Goal: Task Accomplishment & Management: Use online tool/utility

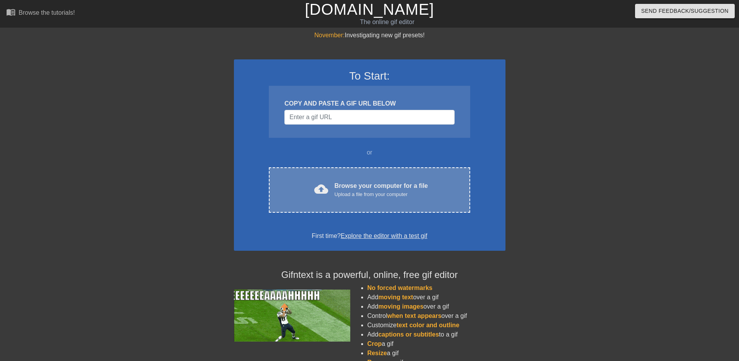
click at [373, 187] on div "Browse your computer for a file Upload a file from your computer" at bounding box center [380, 189] width 93 height 17
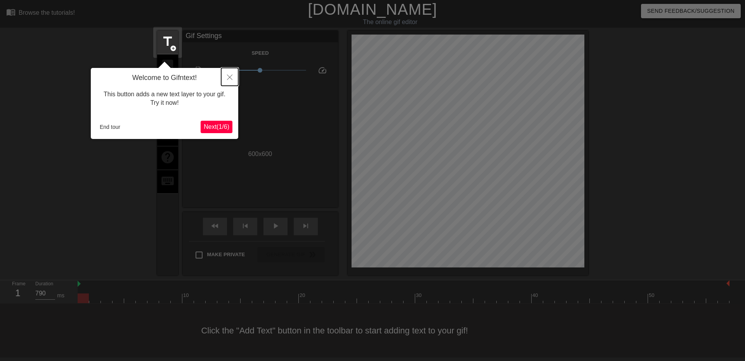
click at [234, 76] on button "Close" at bounding box center [229, 77] width 17 height 18
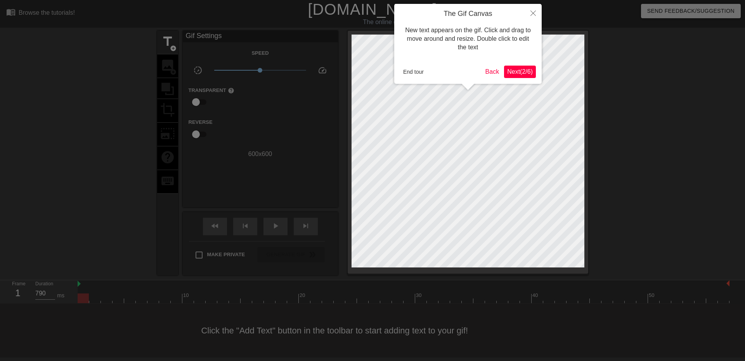
click at [511, 70] on span "Next ( 2 / 6 )" at bounding box center [520, 71] width 26 height 7
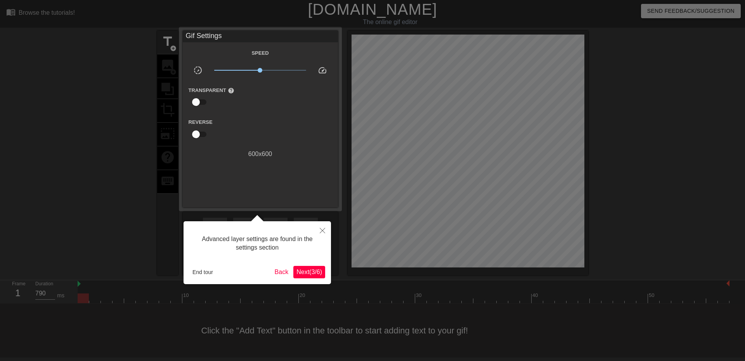
click at [310, 276] on button "Next ( 3 / 6 )" at bounding box center [309, 272] width 32 height 12
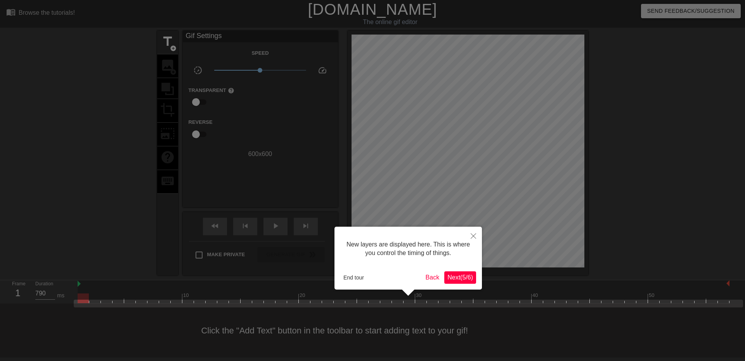
scroll to position [7, 0]
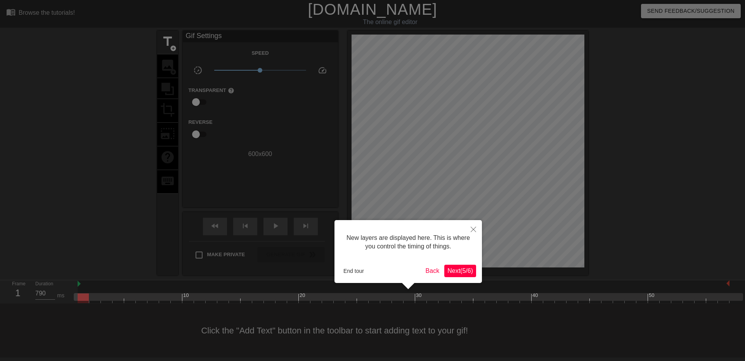
click at [456, 269] on span "Next ( 5 / 6 )" at bounding box center [460, 270] width 26 height 7
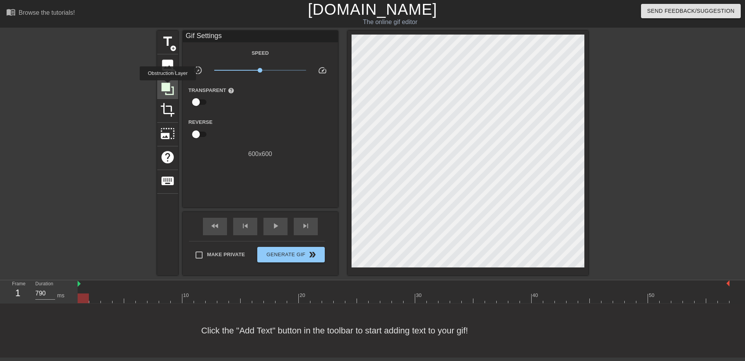
click at [168, 86] on icon at bounding box center [167, 89] width 12 height 12
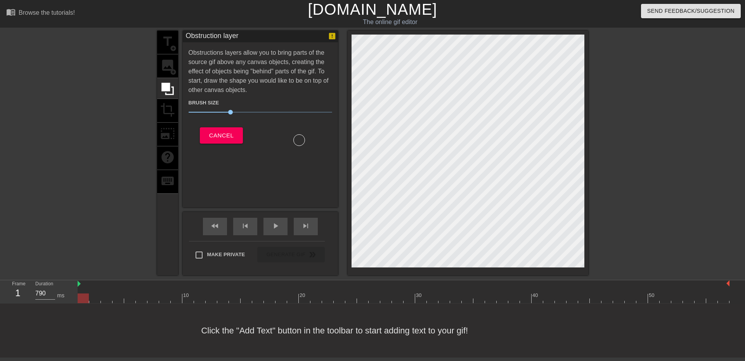
click at [172, 131] on div "title add_circle image add_circle crop photo_size_select_large help keyboard" at bounding box center [167, 153] width 21 height 244
click at [168, 107] on div "title add_circle image add_circle crop photo_size_select_large help keyboard" at bounding box center [167, 153] width 21 height 244
click at [223, 131] on span "Cancel" at bounding box center [221, 135] width 24 height 10
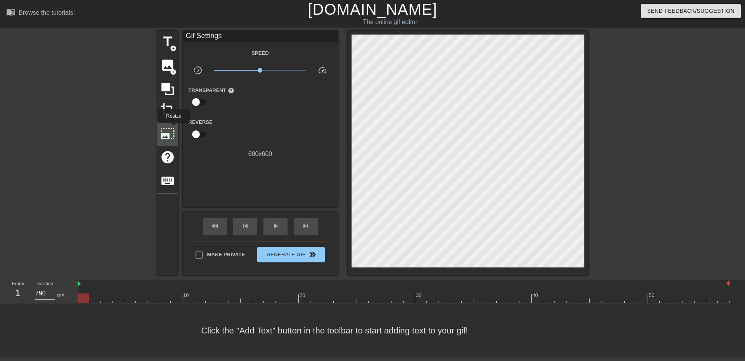
click at [167, 128] on span "photo_size_select_large" at bounding box center [167, 133] width 15 height 15
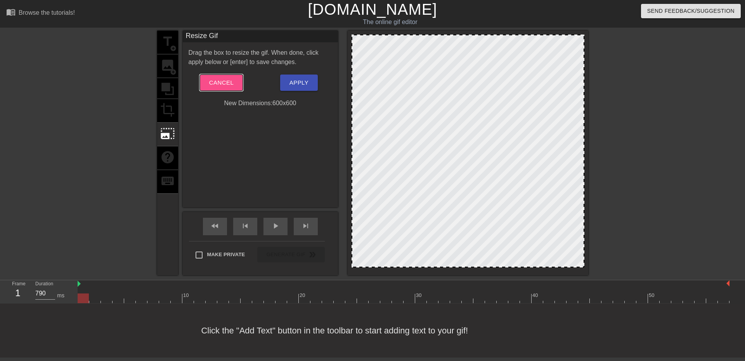
click at [230, 83] on span "Cancel" at bounding box center [221, 83] width 24 height 10
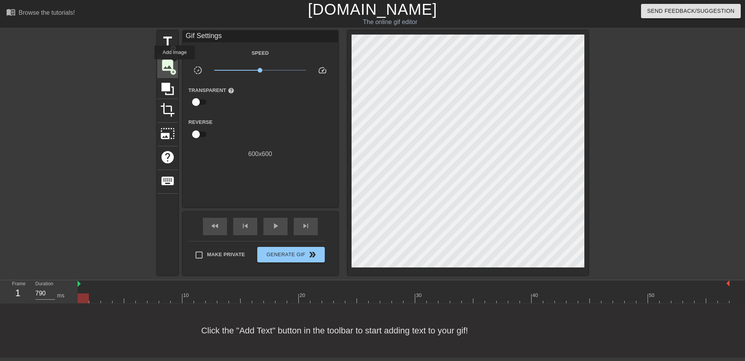
click at [175, 65] on span "image" at bounding box center [167, 65] width 15 height 15
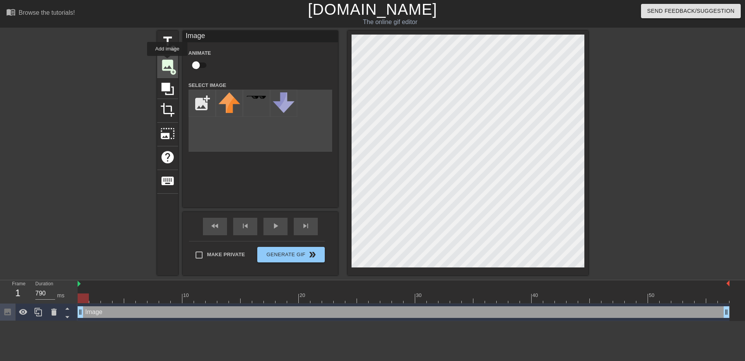
click at [167, 62] on span "image" at bounding box center [167, 65] width 15 height 15
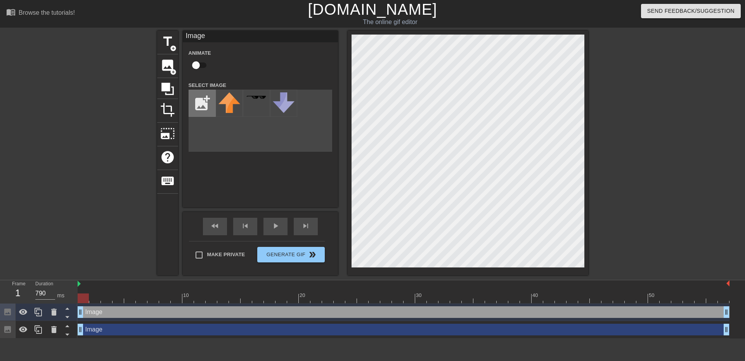
click at [202, 104] on input "file" at bounding box center [202, 103] width 26 height 26
type input "C:\fakepath\Card_pay.gif"
click at [54, 311] on icon at bounding box center [53, 311] width 5 height 7
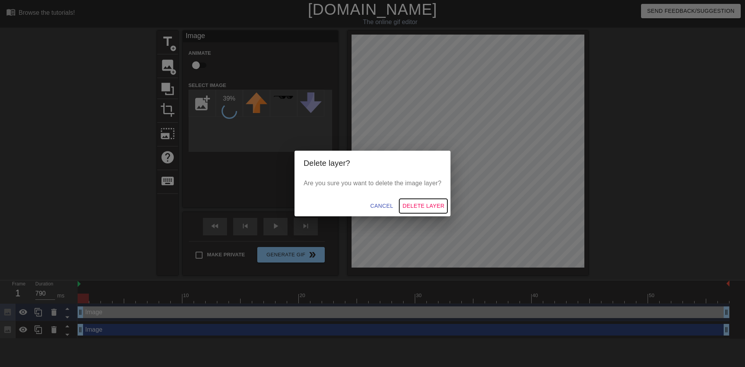
click at [420, 204] on span "Delete Layer" at bounding box center [423, 206] width 42 height 10
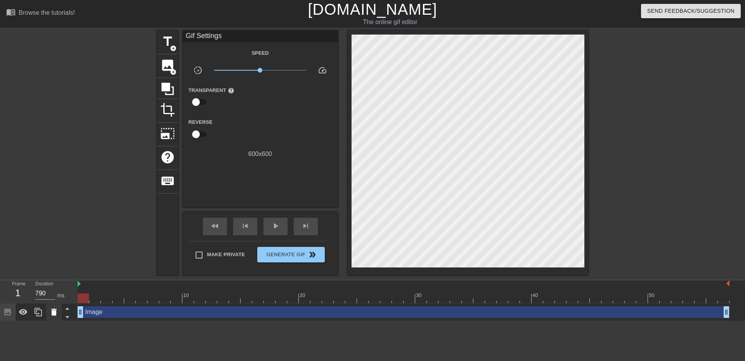
click at [57, 311] on icon at bounding box center [53, 311] width 9 height 9
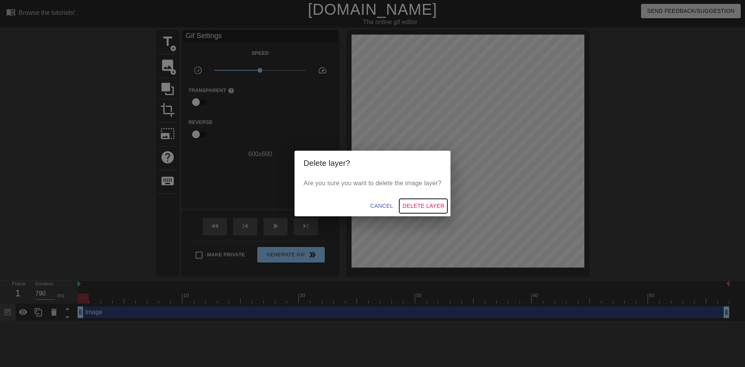
click at [428, 203] on span "Delete Layer" at bounding box center [423, 206] width 42 height 10
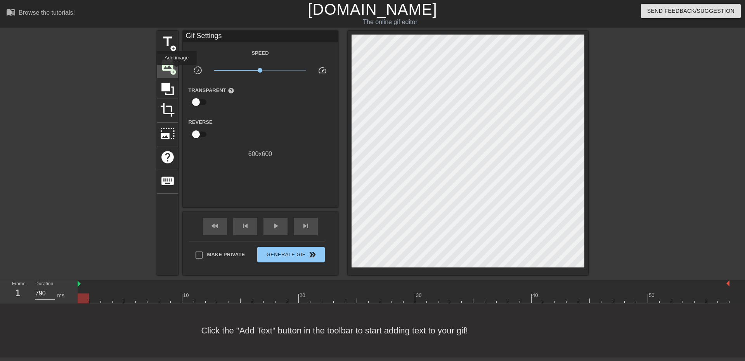
click at [176, 70] on div "image add_circle" at bounding box center [167, 66] width 21 height 24
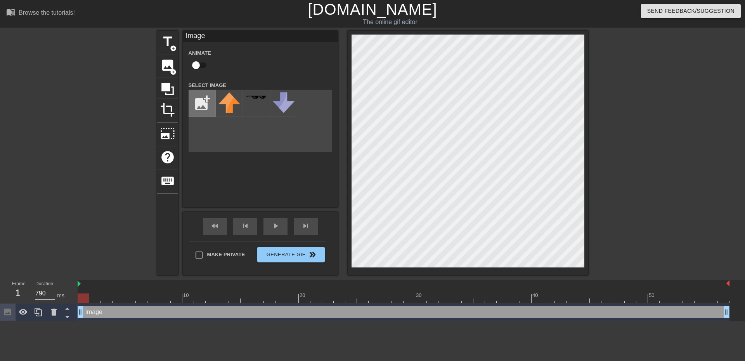
click at [198, 102] on input "file" at bounding box center [202, 103] width 26 height 26
type input "C:\fakepath\Card_pay.gif"
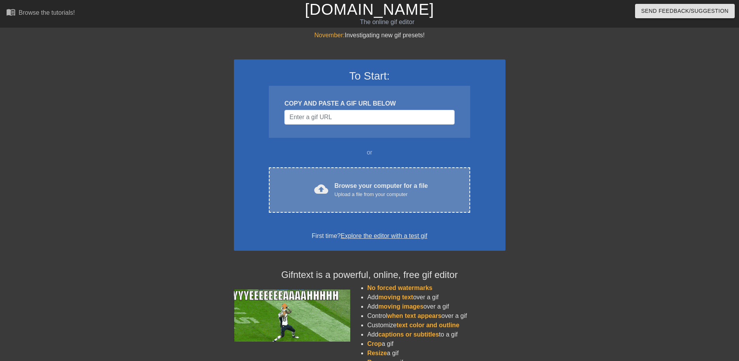
click at [371, 189] on div "Browse your computer for a file Upload a file from your computer" at bounding box center [380, 189] width 93 height 17
